Goal: Task Accomplishment & Management: Manage account settings

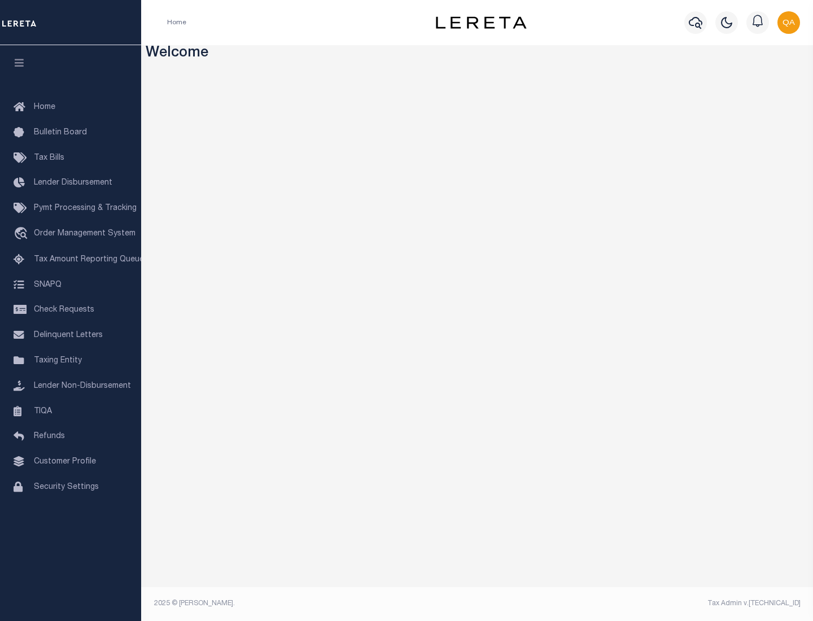
click at [71, 310] on span "Check Requests" at bounding box center [64, 310] width 60 height 8
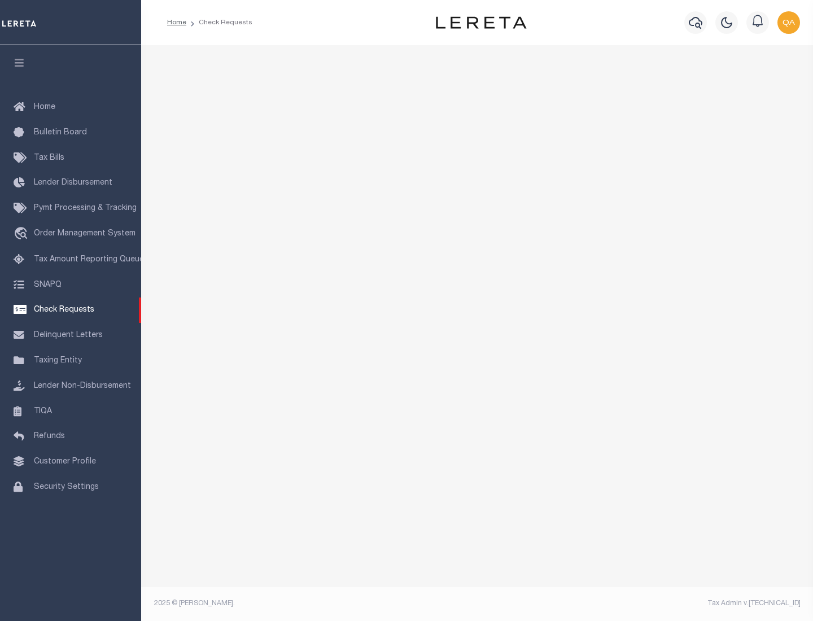
select select "50"
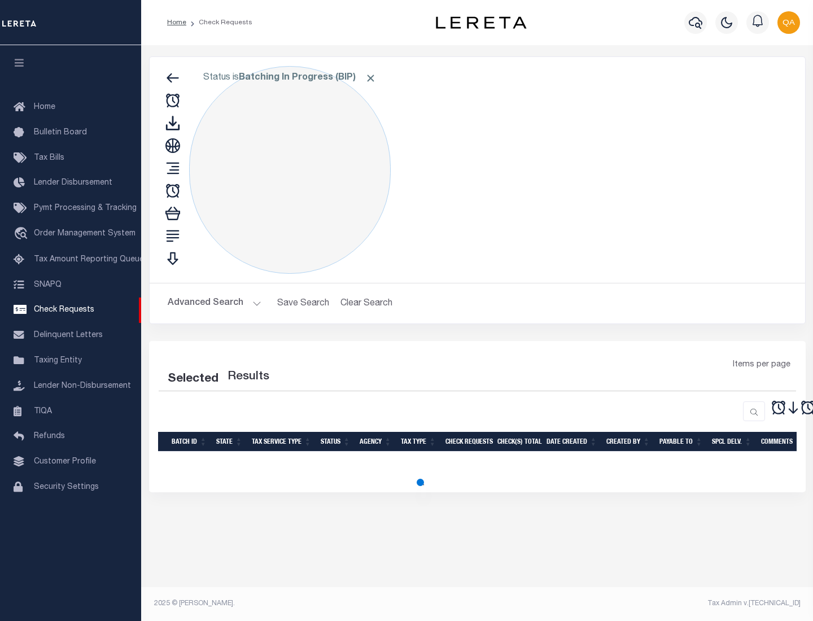
select select "50"
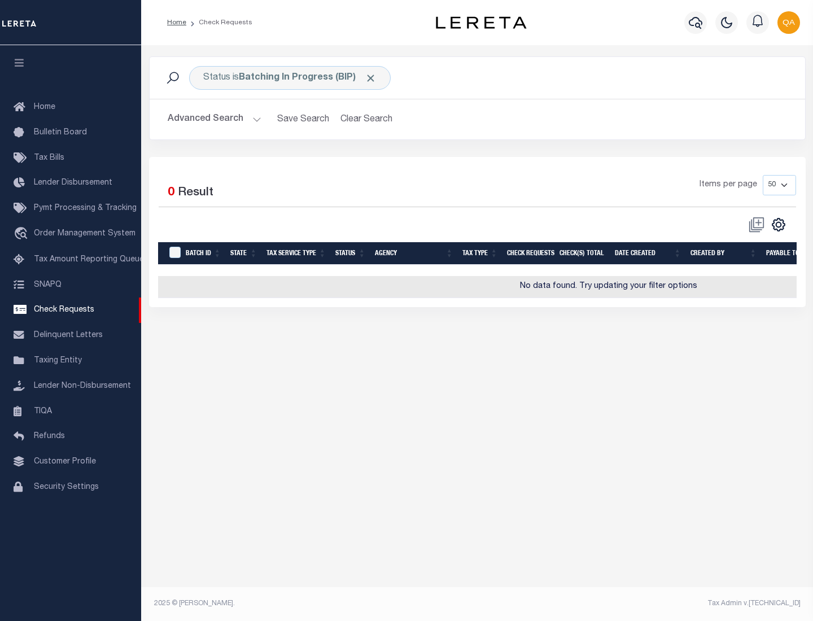
click at [371, 78] on span "Click to Remove" at bounding box center [371, 78] width 12 height 12
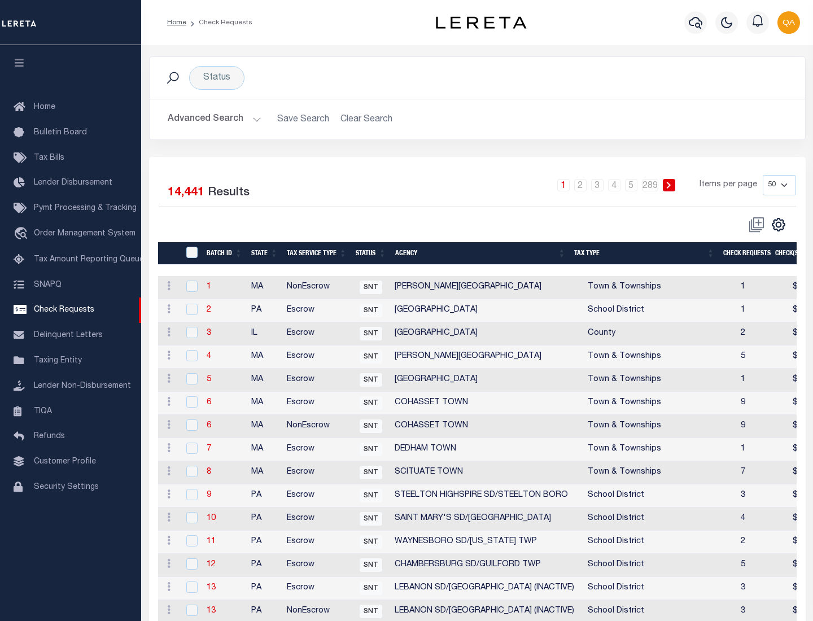
scroll to position [544, 0]
